Goal: Find specific page/section: Find specific page/section

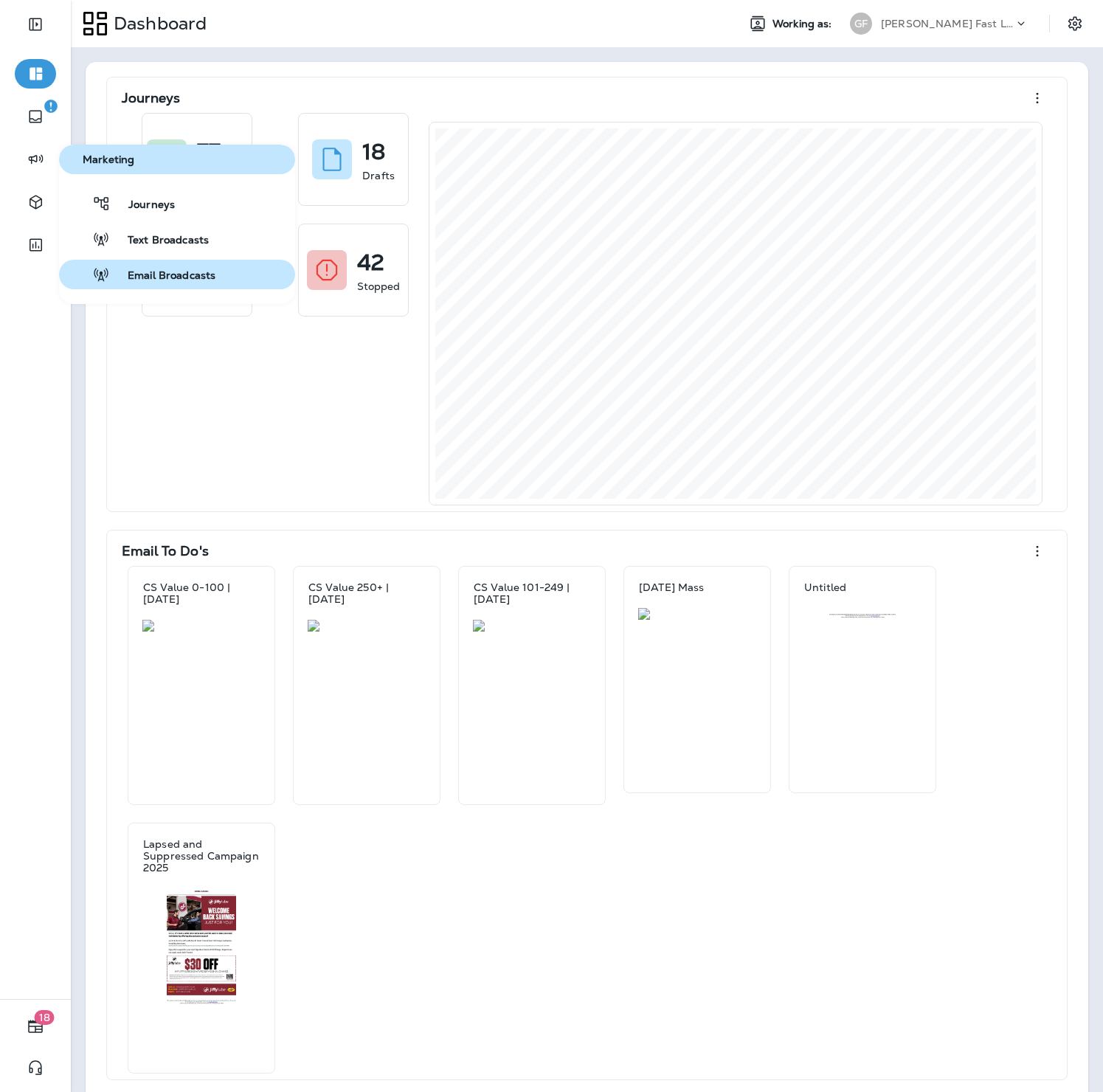
click at [177, 265] on button "Email Broadcasts" at bounding box center [176, 274] width 236 height 29
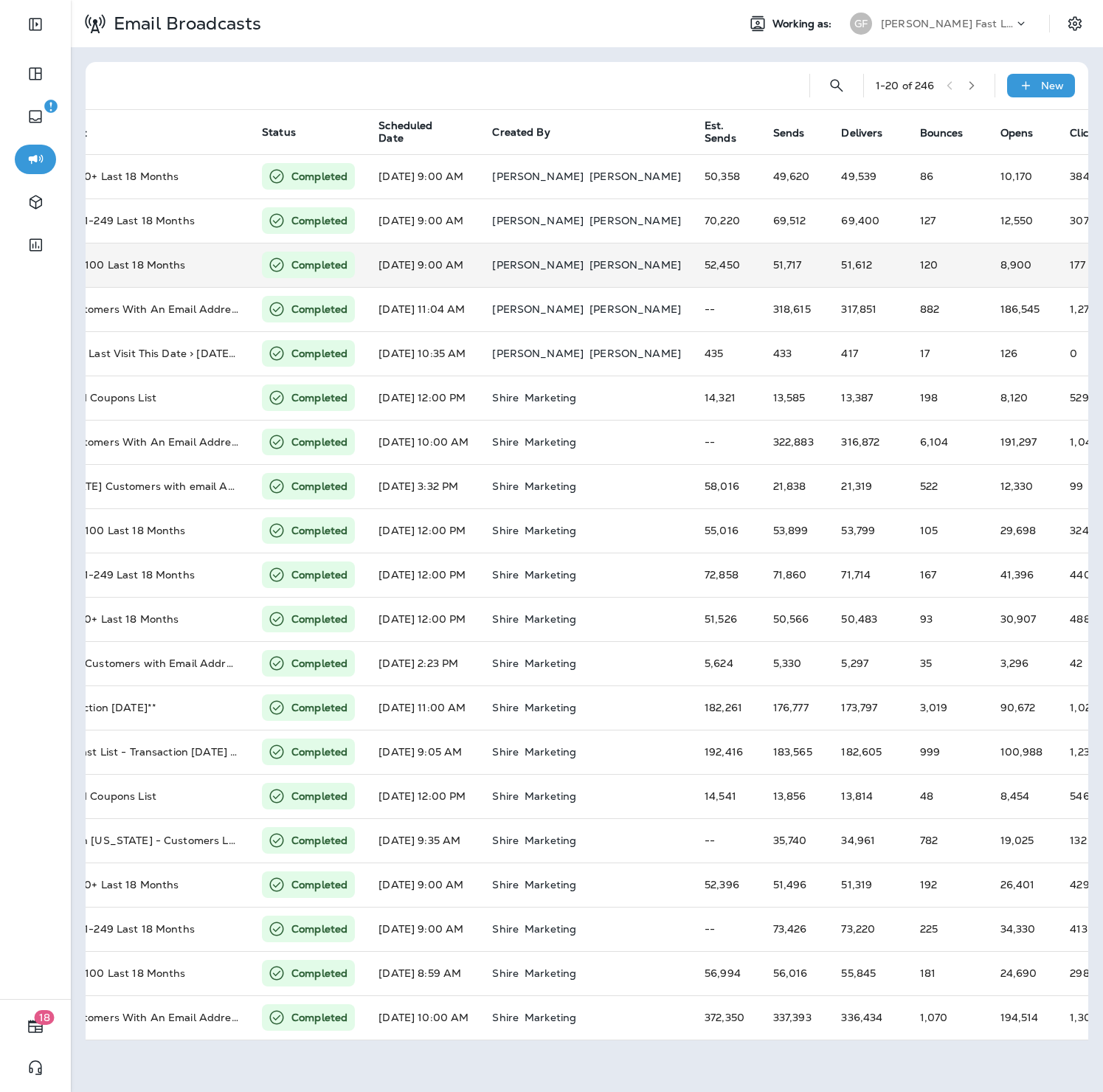
scroll to position [0, 336]
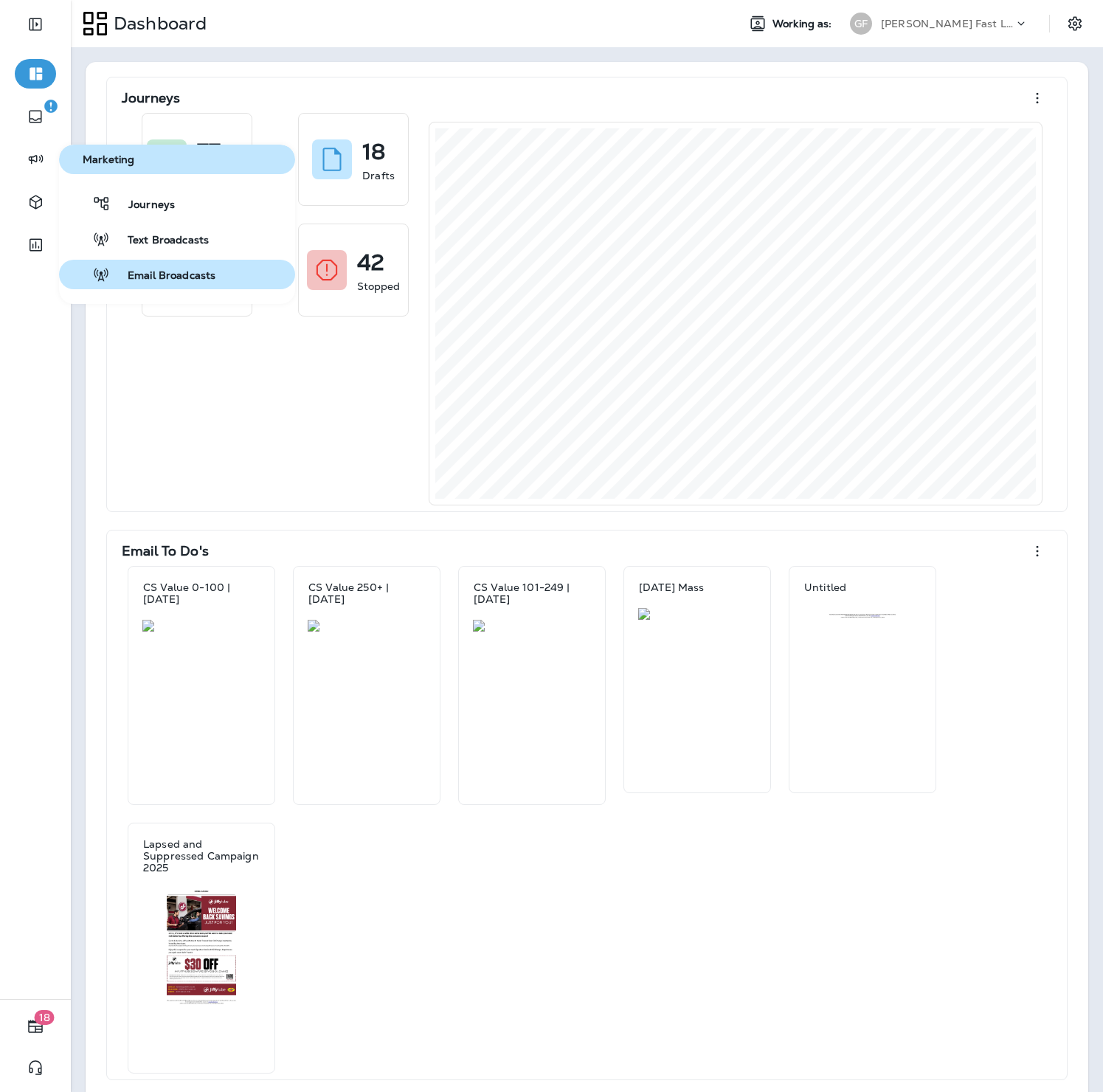
click at [161, 269] on span "Email Broadcasts" at bounding box center [162, 276] width 105 height 14
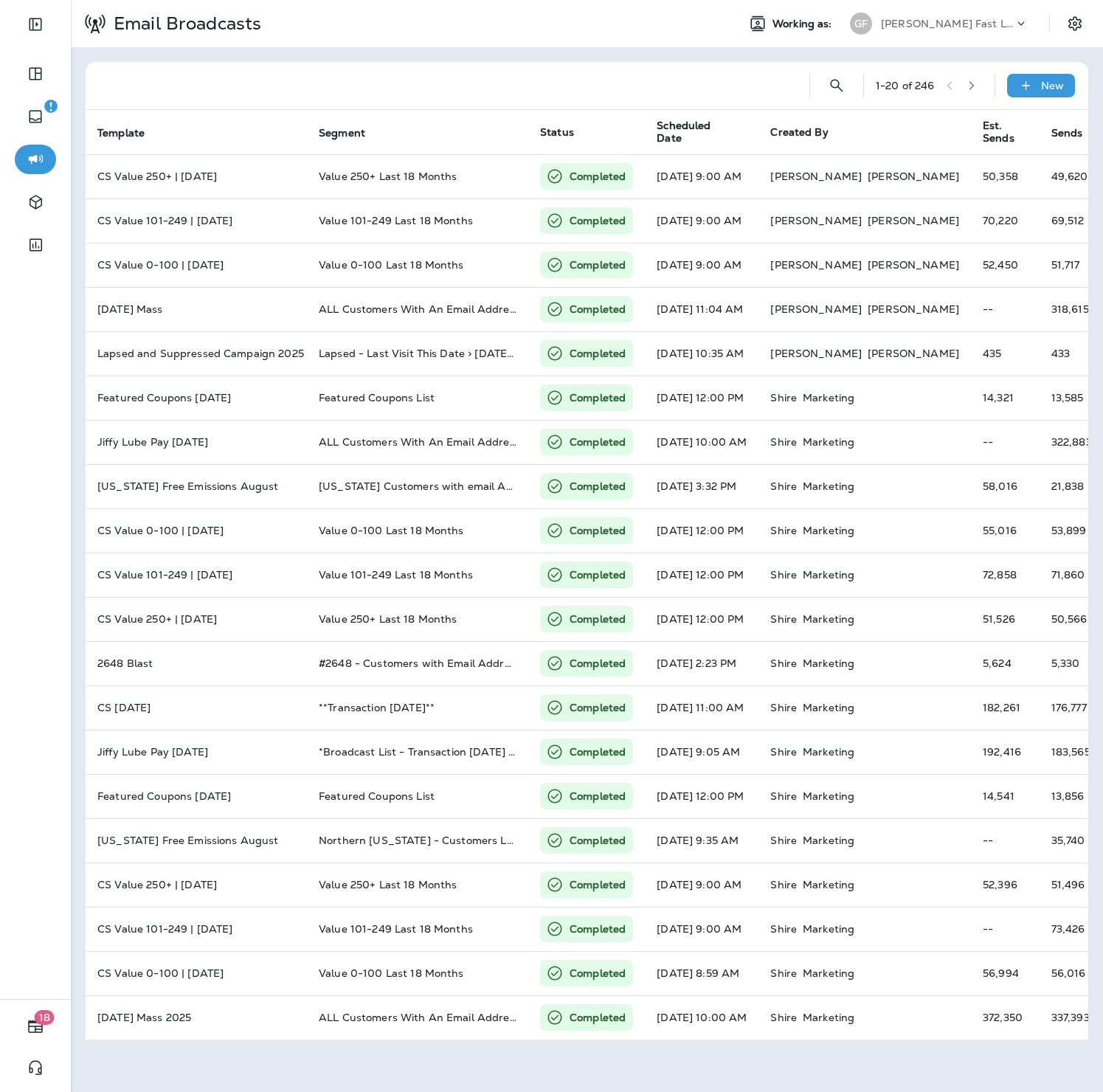
click at [1015, 34] on div at bounding box center [1027, 27] width 28 height 22
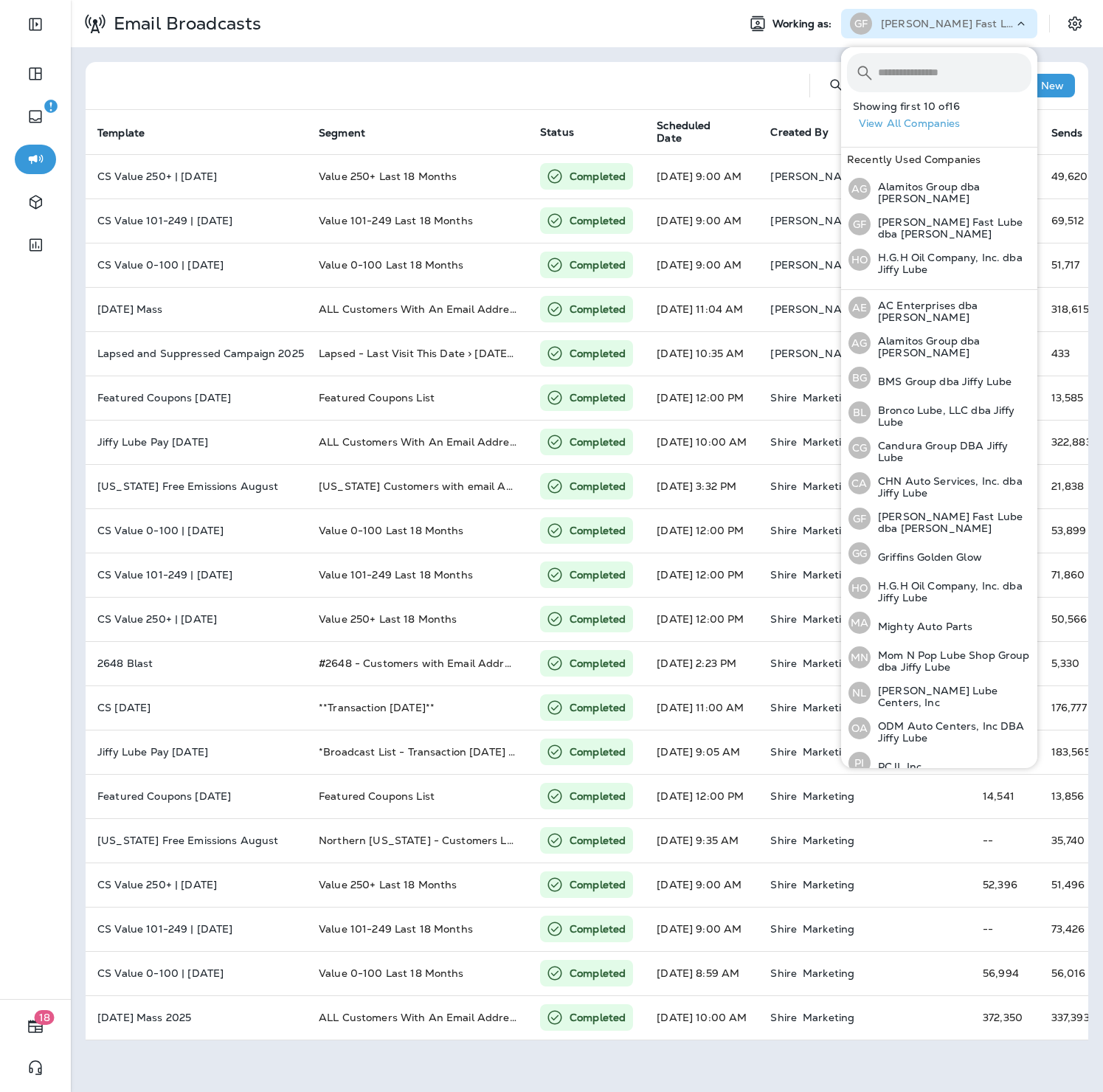
click at [703, 31] on div "Email Broadcasts" at bounding box center [398, 23] width 655 height 37
